Goal: Check status: Check status

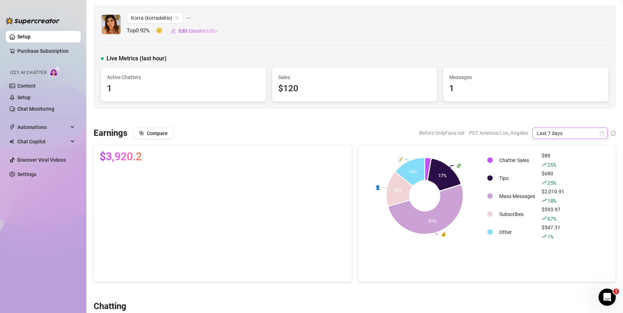
click at [552, 135] on span "Last 7 days" at bounding box center [570, 133] width 67 height 11
click at [546, 150] on div "Last 24 hours" at bounding box center [565, 148] width 64 height 8
